Goal: Task Accomplishment & Management: Manage account settings

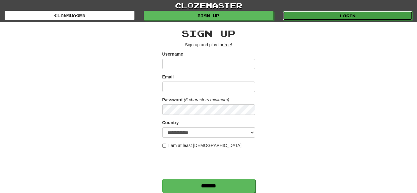
click at [352, 13] on link "Login" at bounding box center [348, 15] width 130 height 9
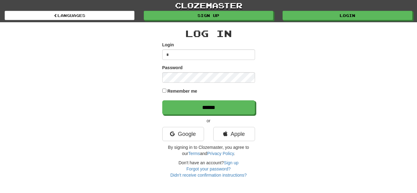
type input "***"
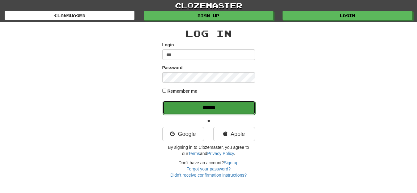
click at [197, 104] on input "******" at bounding box center [209, 108] width 93 height 14
